Goal: Transaction & Acquisition: Purchase product/service

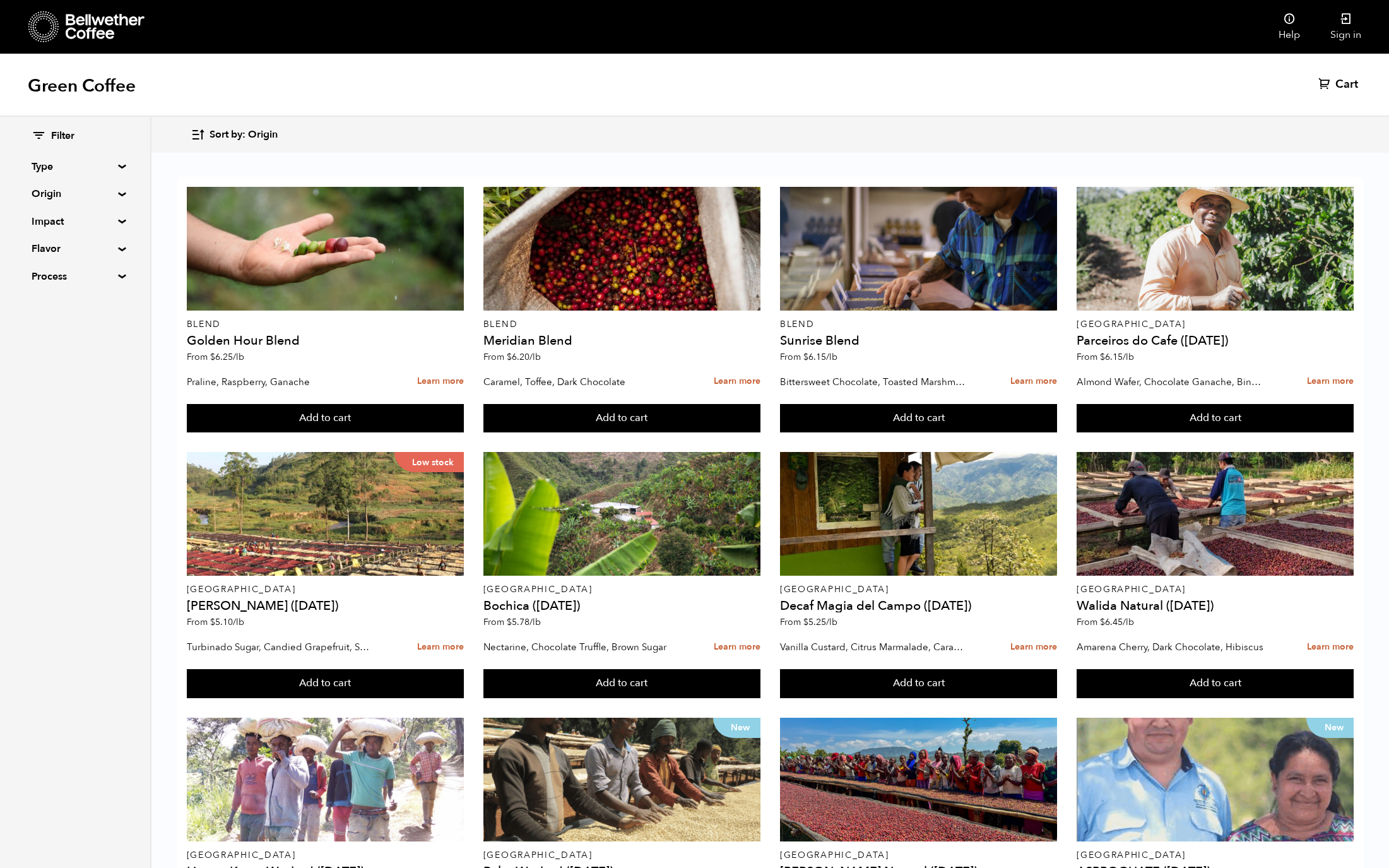
click at [100, 163] on summary "Type" at bounding box center [75, 167] width 87 height 15
click at [70, 303] on summary "Origin" at bounding box center [75, 303] width 87 height 15
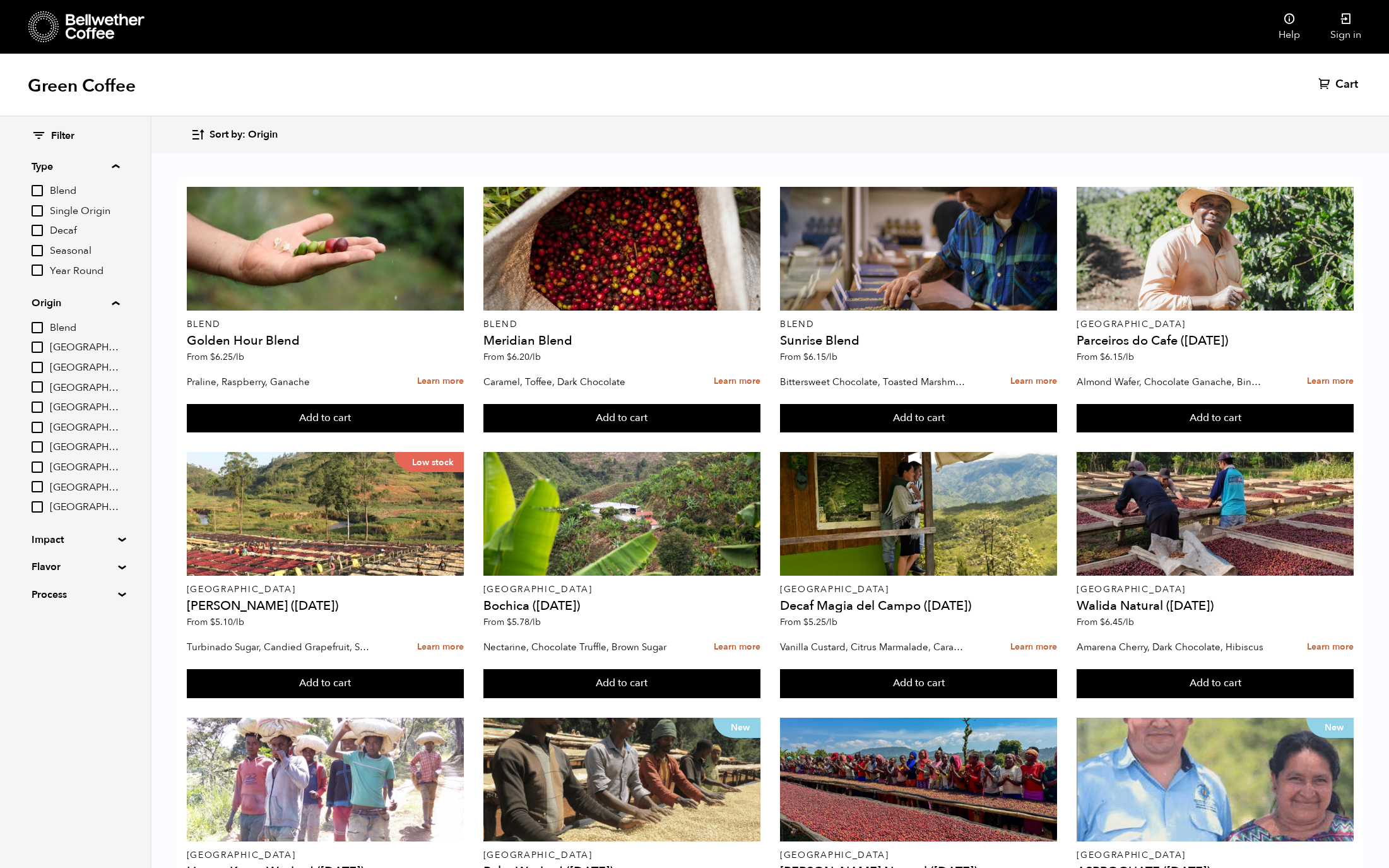
click at [54, 544] on summary "Impact" at bounding box center [75, 540] width 87 height 15
click at [58, 705] on summary "Process" at bounding box center [75, 704] width 87 height 15
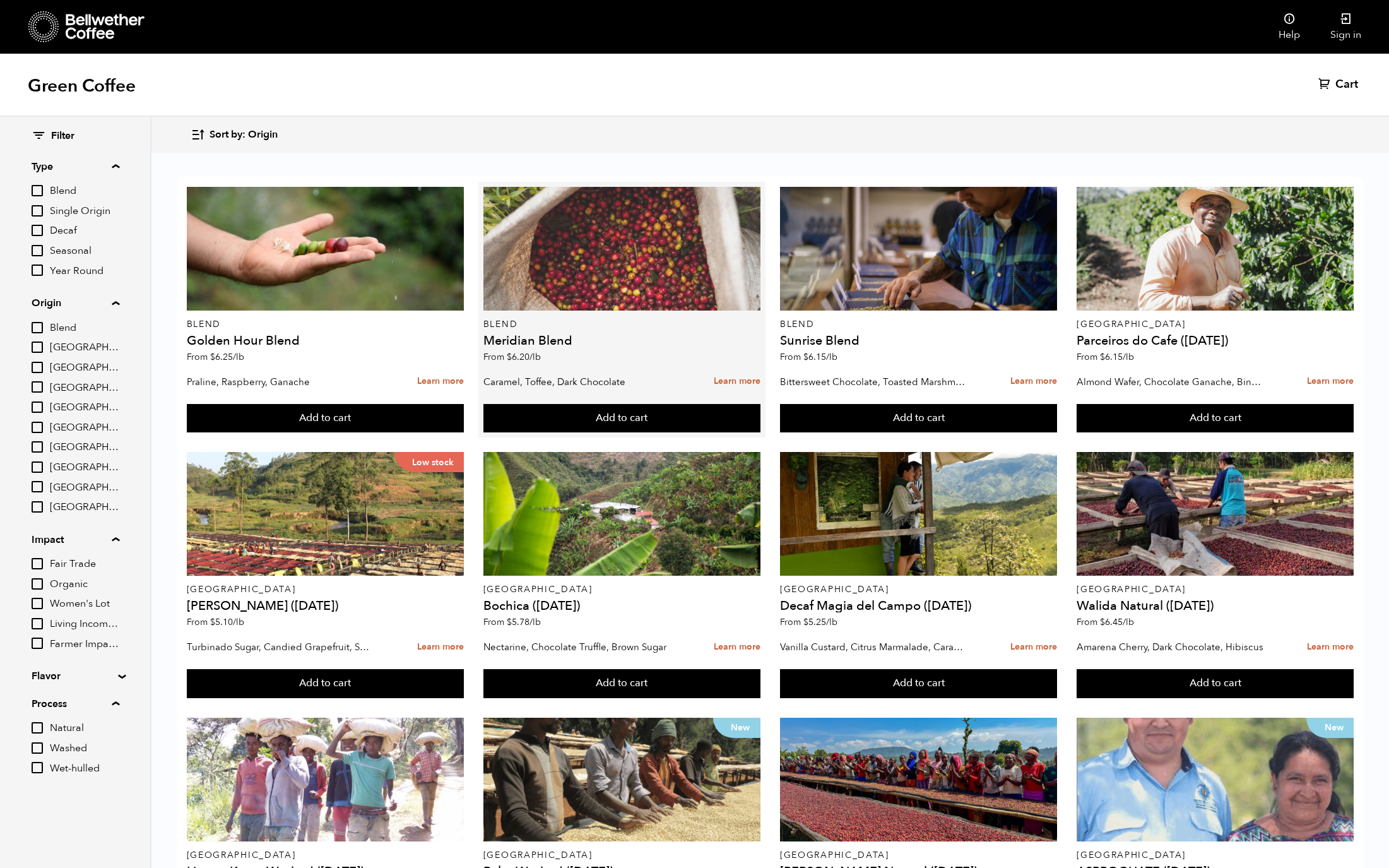
click at [667, 260] on div at bounding box center [622, 248] width 277 height 124
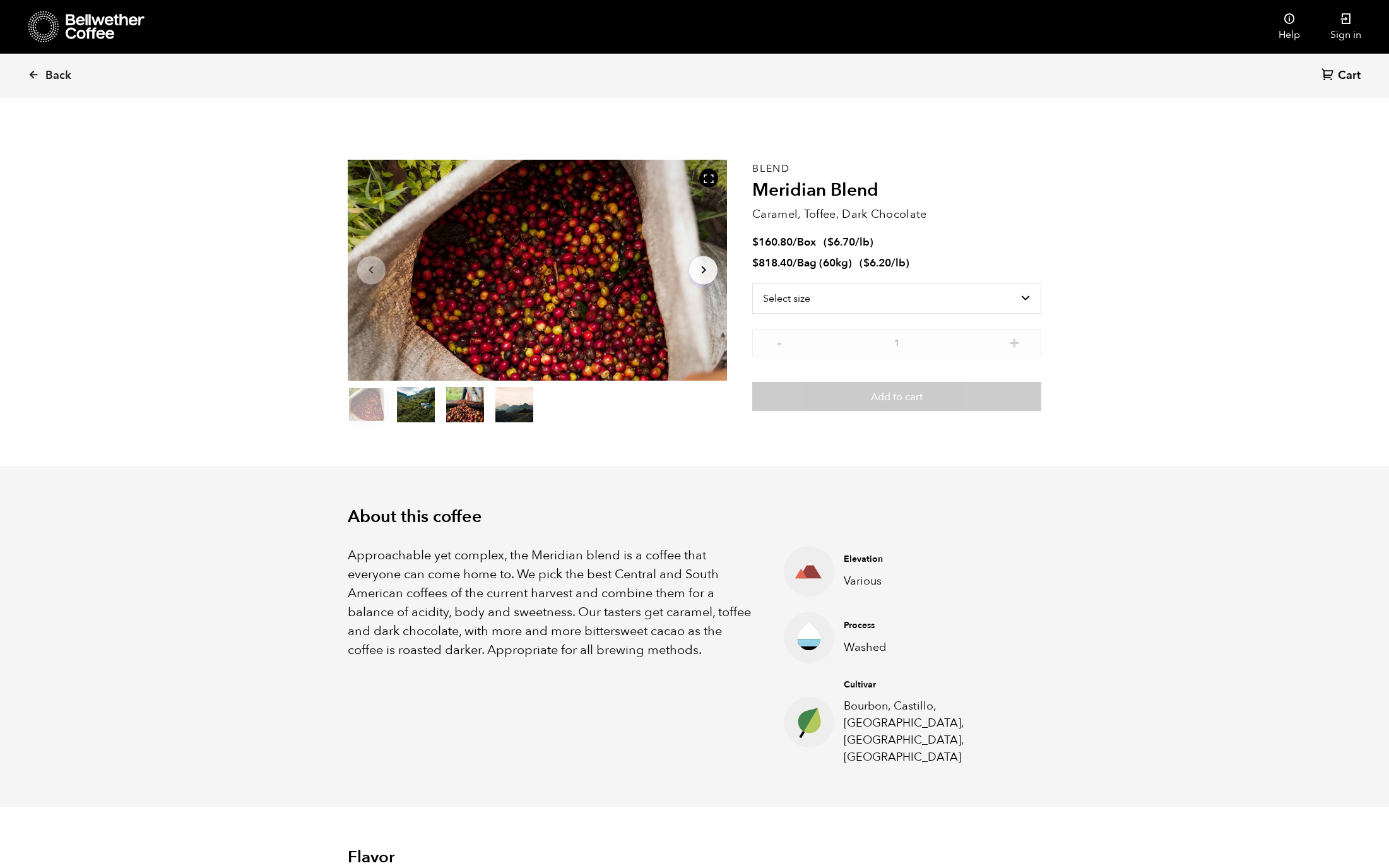
scroll to position [549, 672]
click at [837, 294] on select "Select size Bag (60kg) (132 lbs) Box (24 lbs)" at bounding box center [897, 298] width 289 height 30
select select "bag-3"
click at [752, 283] on select "Select size Bag (60kg) (132 lbs) Box (24 lbs)" at bounding box center [897, 298] width 289 height 30
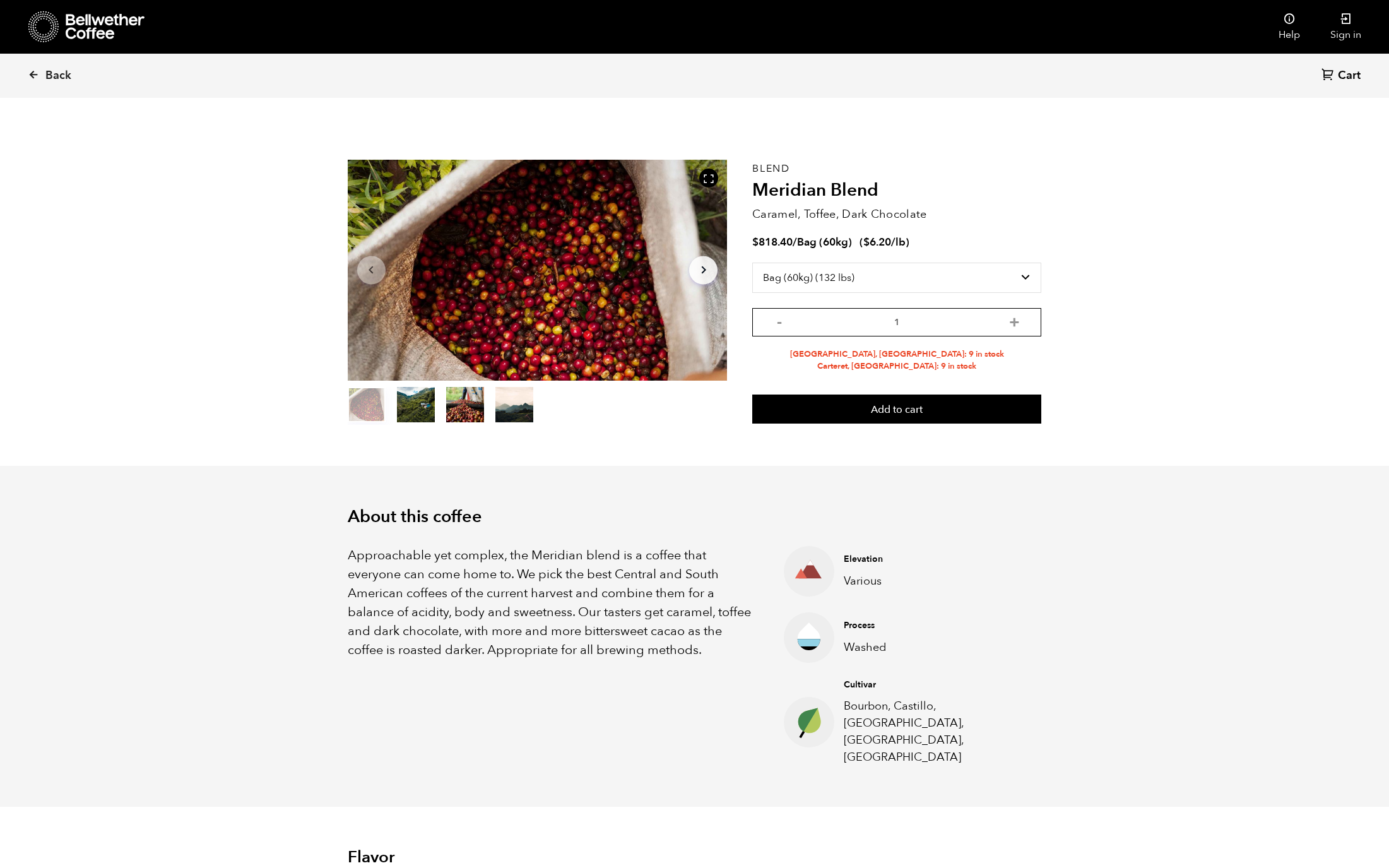
click at [854, 324] on input "1" at bounding box center [897, 322] width 289 height 28
click at [1010, 324] on button "+" at bounding box center [1014, 321] width 16 height 13
click at [1011, 324] on button "+" at bounding box center [1014, 321] width 16 height 13
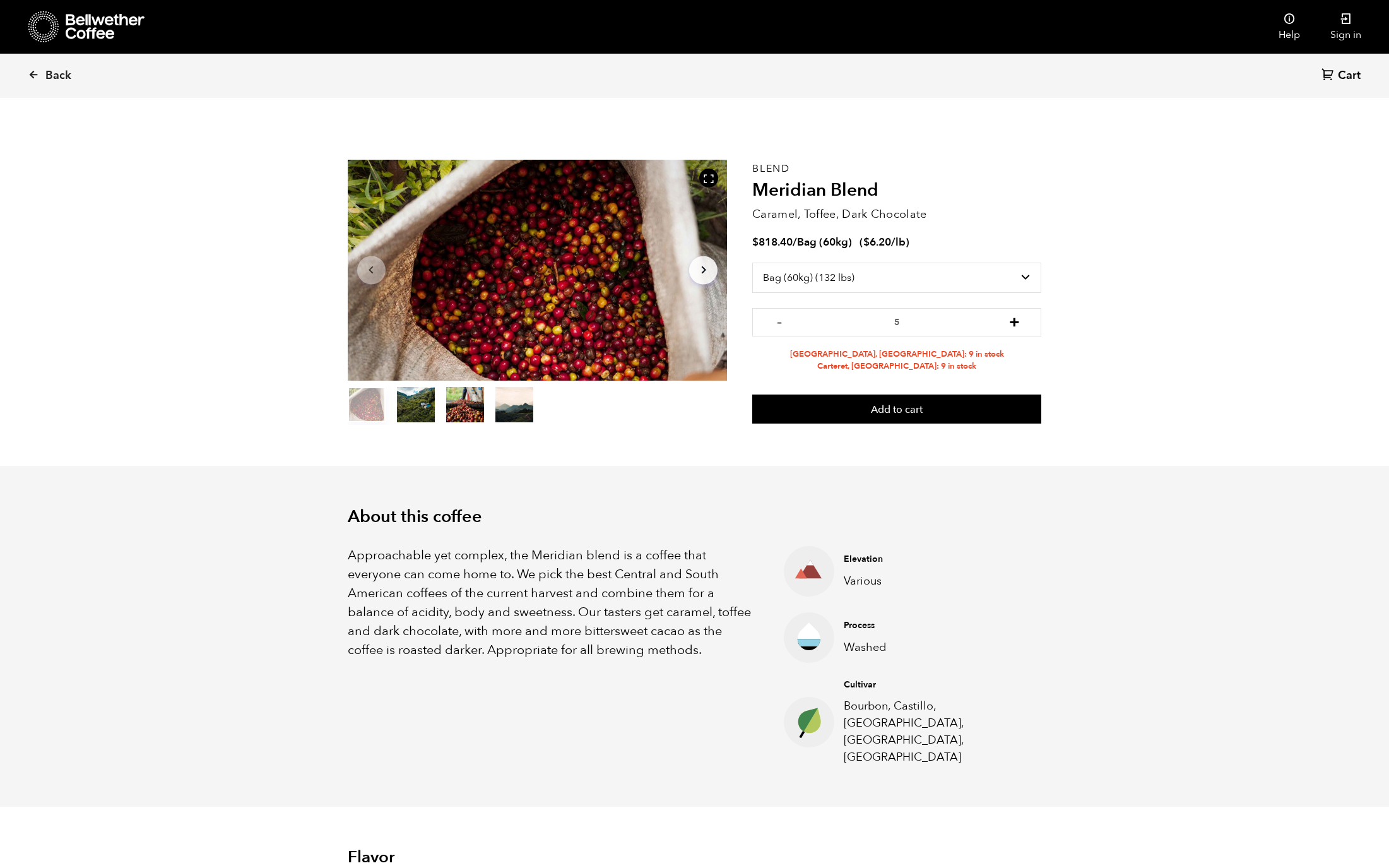
click at [1011, 324] on button "+" at bounding box center [1014, 321] width 16 height 13
type input "8"
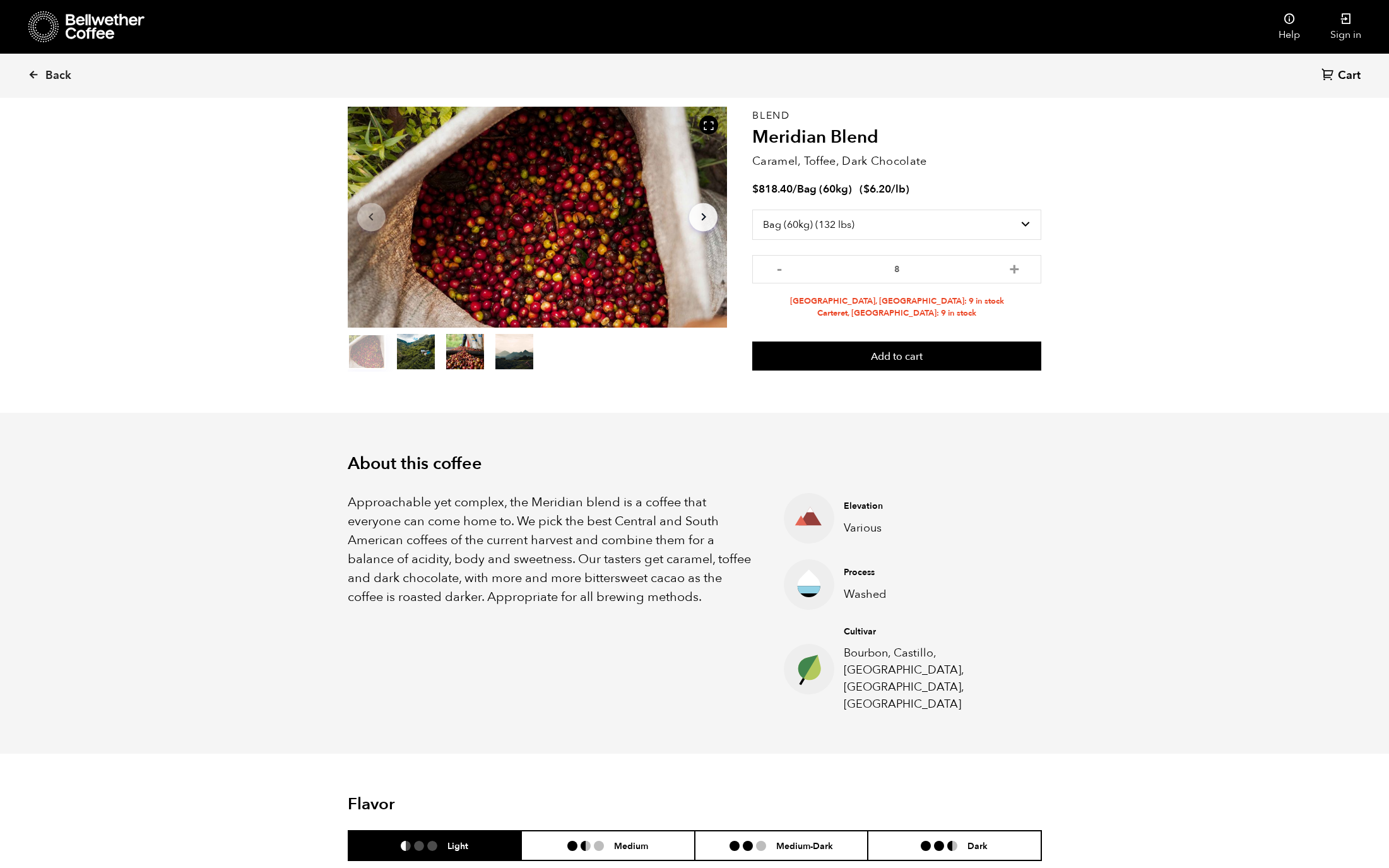
scroll to position [117, 0]
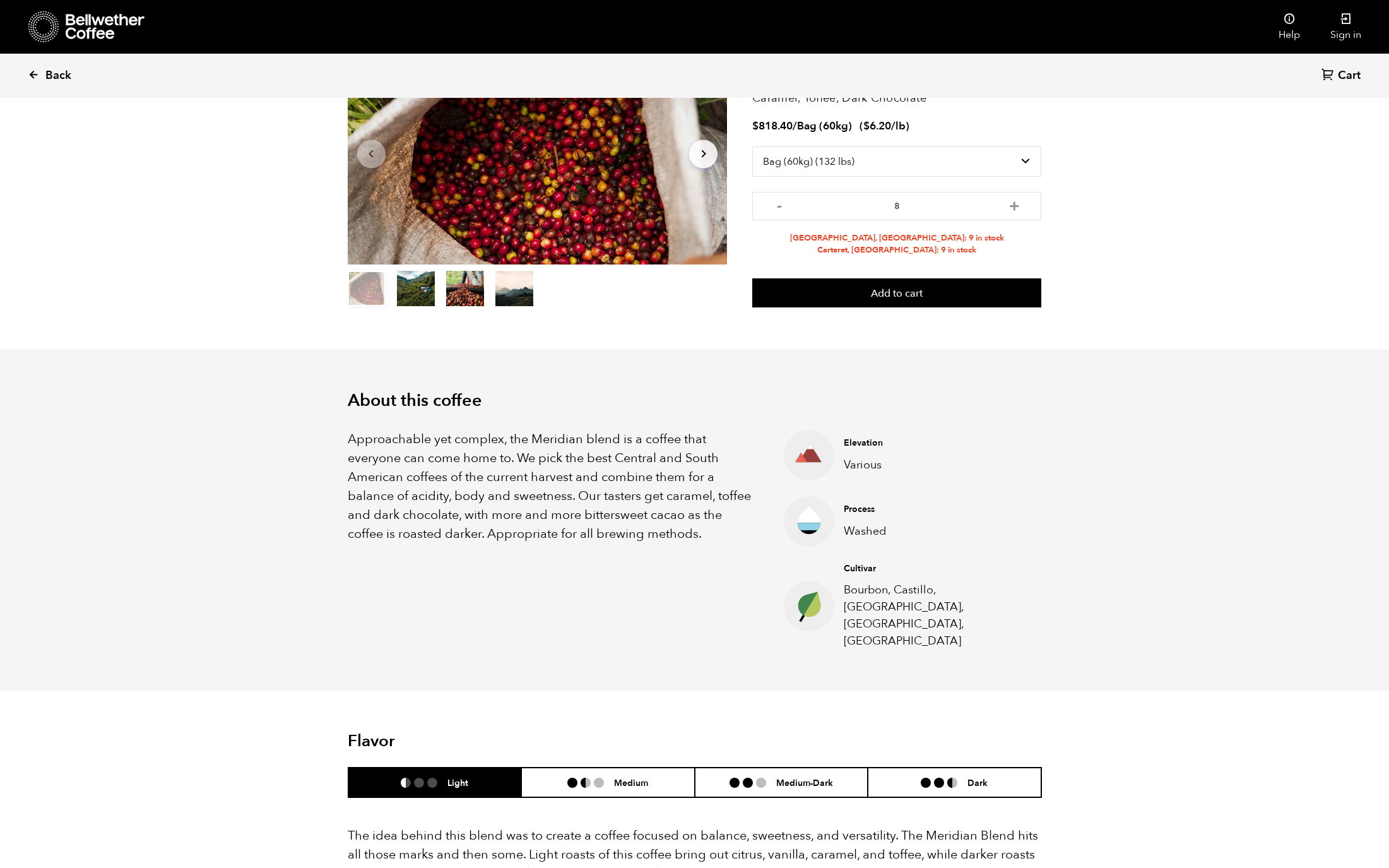
click at [50, 74] on span "Back" at bounding box center [59, 76] width 26 height 15
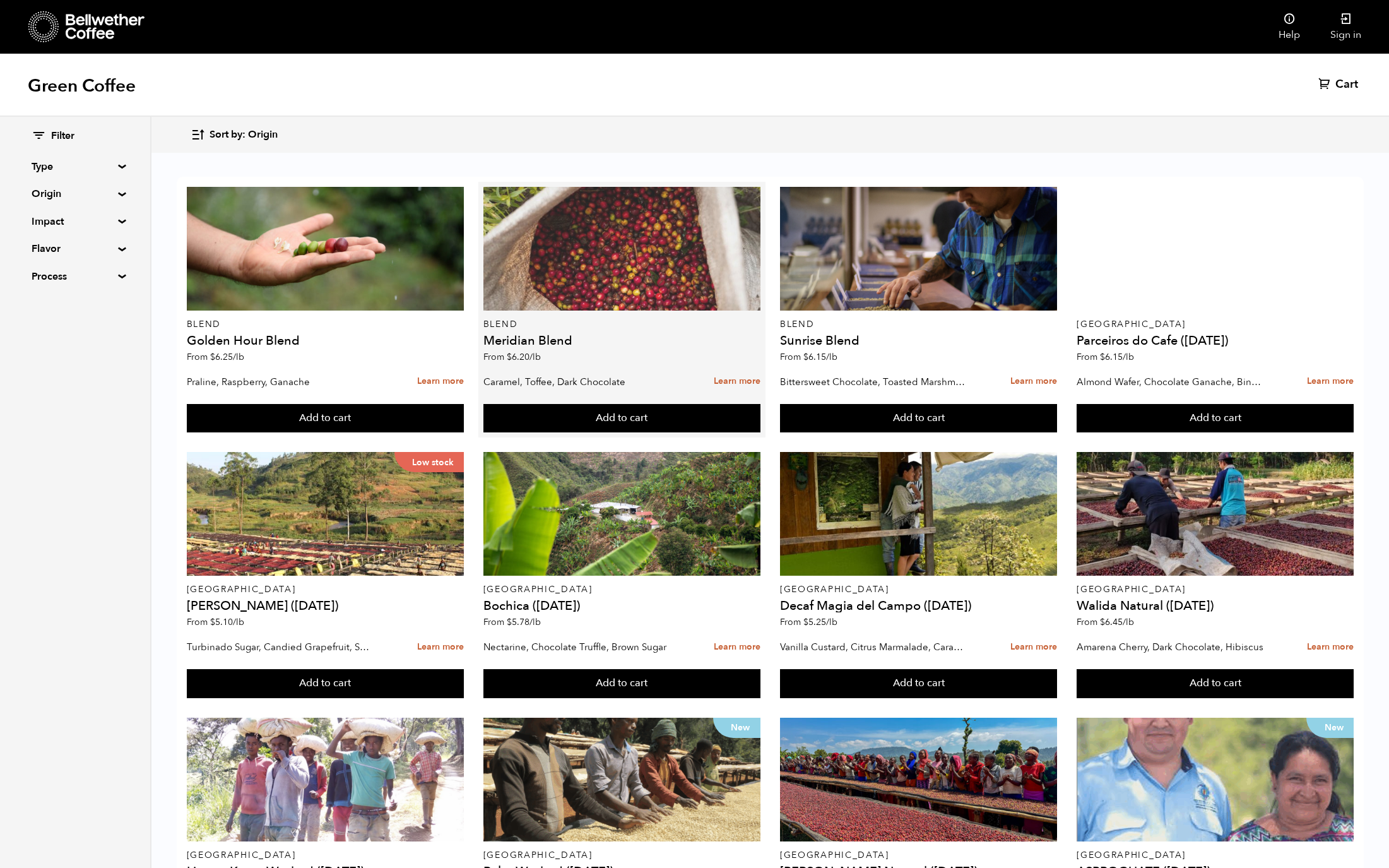
scroll to position [3, 0]
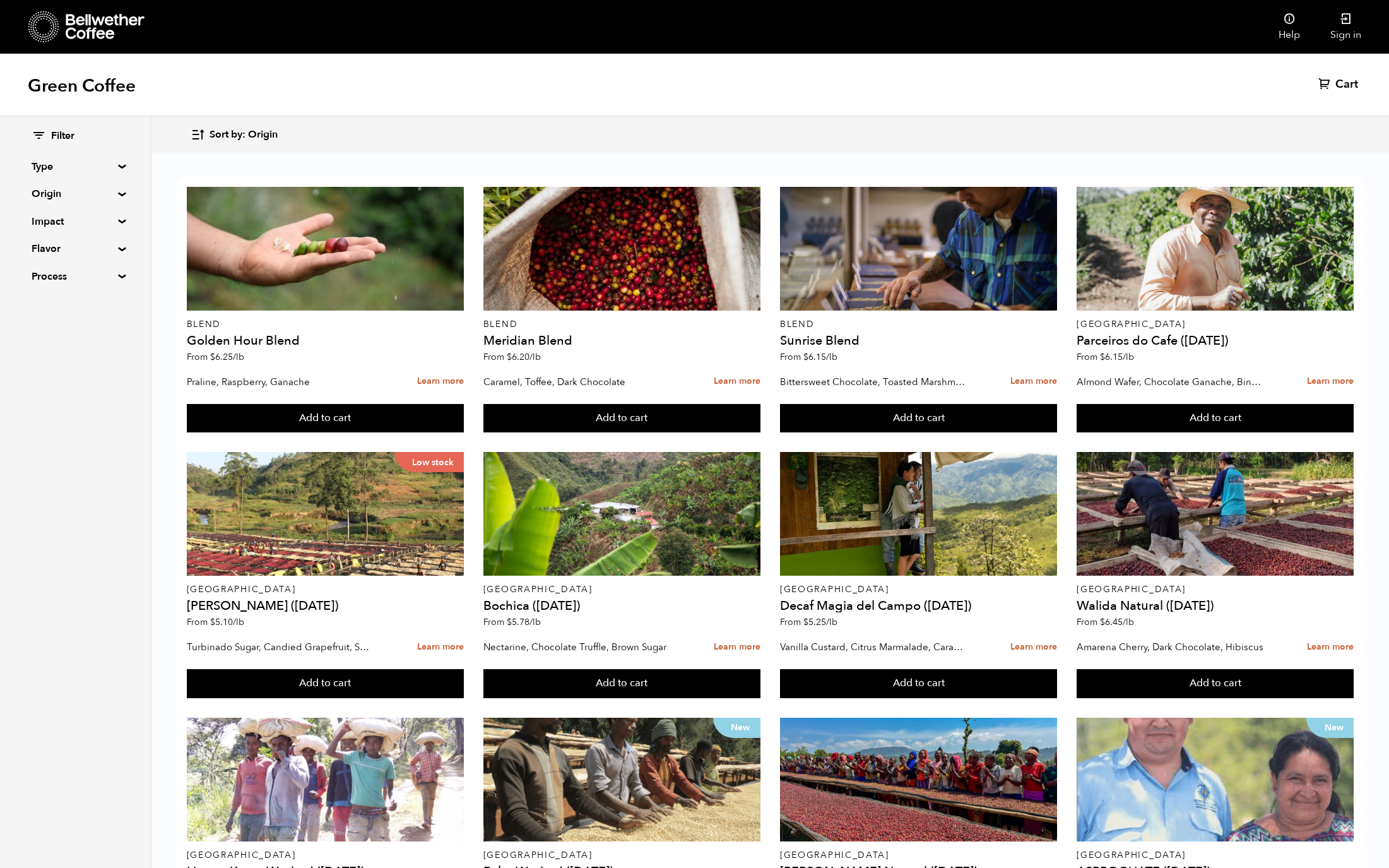
click at [92, 169] on summary "Type" at bounding box center [75, 167] width 87 height 15
